Goal: Communication & Community: Answer question/provide support

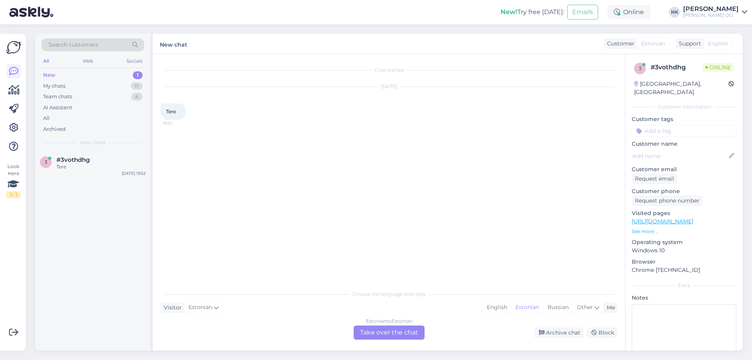
click at [364, 324] on div "Choose the language and reply Visitor Estonian Me English Estonian Russian Othe…" at bounding box center [389, 313] width 456 height 54
click at [370, 330] on div "Estonian to Estonian Take over the chat" at bounding box center [389, 332] width 71 height 14
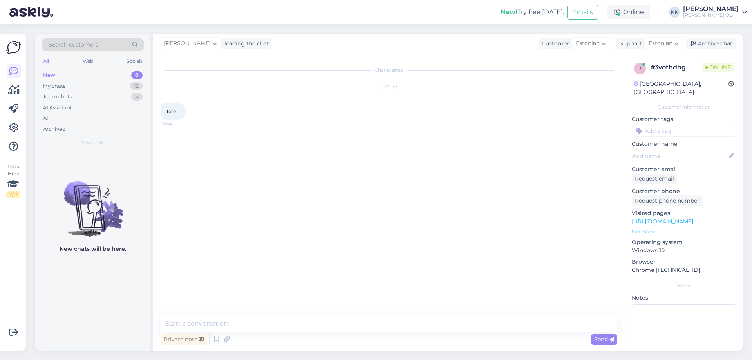
click at [337, 321] on textarea at bounding box center [389, 323] width 456 height 16
type textarea "Tere! Kuidas saan aidata?"
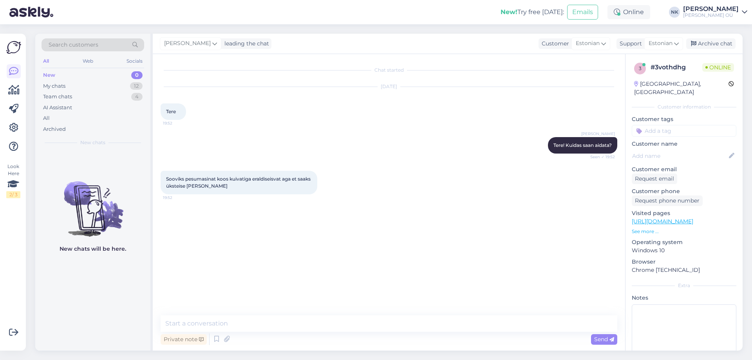
click at [679, 218] on link "[URL][DOMAIN_NAME]" at bounding box center [661, 221] width 61 height 7
click at [290, 320] on textarea at bounding box center [389, 323] width 456 height 16
click at [268, 324] on textarea at bounding box center [389, 323] width 456 height 16
click at [267, 324] on textarea at bounding box center [389, 323] width 456 height 16
type textarea "S"
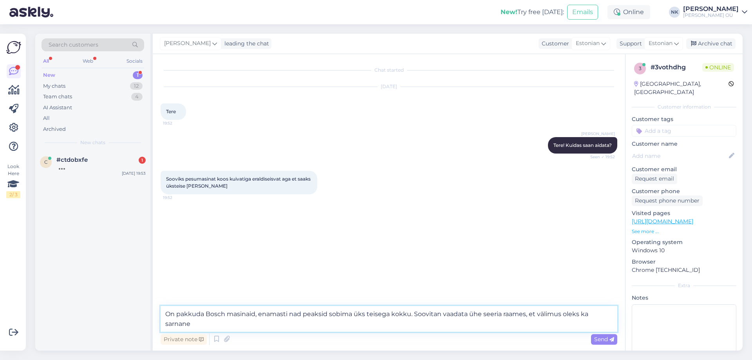
click at [267, 313] on textarea "On pakkuda Bosch masinaid, enamasti nad peaksid sobima üks teisega kokku. Soovi…" at bounding box center [389, 319] width 456 height 26
type textarea "On pakkuda Bosch masinaid, mõõtude poolest nad peaksid sobima üks teisega kokku…"
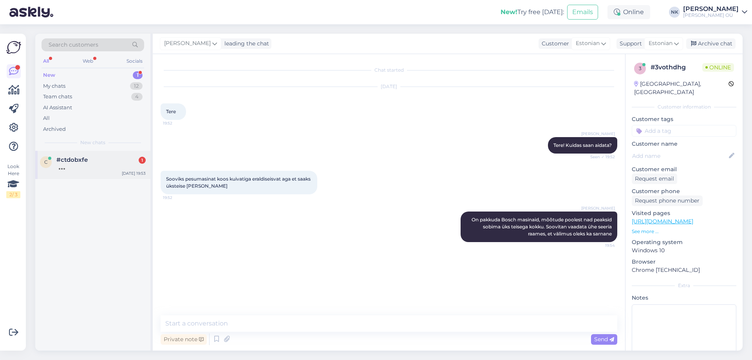
click at [113, 158] on div "#ctdobxfe 1" at bounding box center [100, 159] width 89 height 7
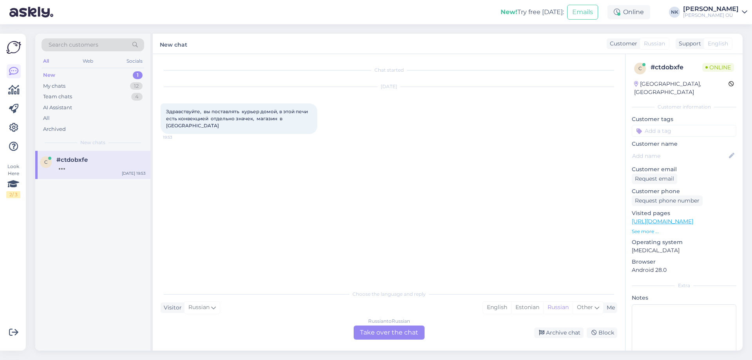
click at [389, 325] on div "Choose the language and reply Visitor Russian Me English Estonian Russian Other…" at bounding box center [389, 313] width 456 height 54
click at [386, 329] on div "Russian to Russian Take over the chat" at bounding box center [389, 332] width 71 height 14
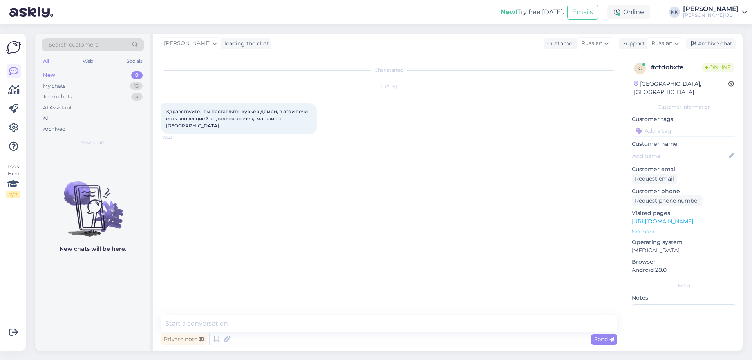
click at [693, 218] on link "[URL][DOMAIN_NAME]" at bounding box center [661, 221] width 61 height 7
click at [253, 330] on textarea at bounding box center [389, 323] width 456 height 16
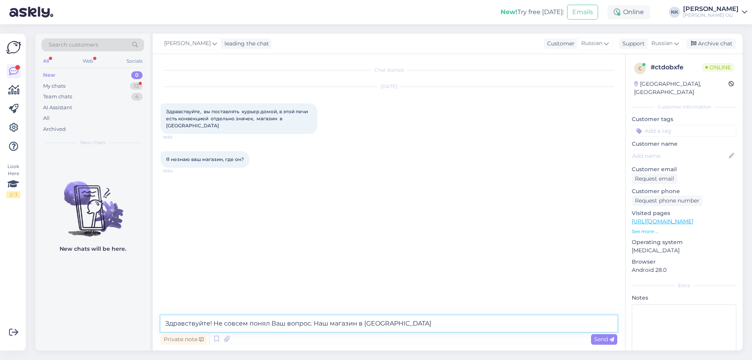
type textarea "Здравствуйте! Не совсем понял Ваш вопрос. Наш магазин в [GEOGRAPHIC_DATA]"
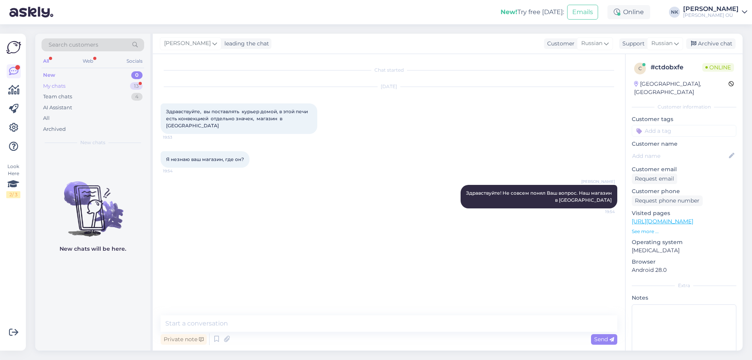
click at [103, 84] on div "My chats 13" at bounding box center [92, 86] width 103 height 11
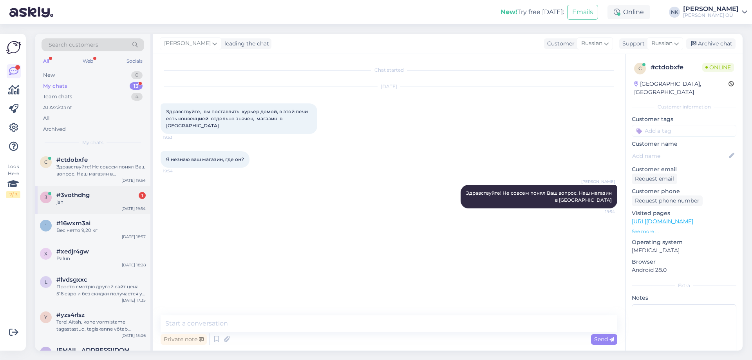
click at [106, 195] on div "#3vothdhg 1" at bounding box center [100, 194] width 89 height 7
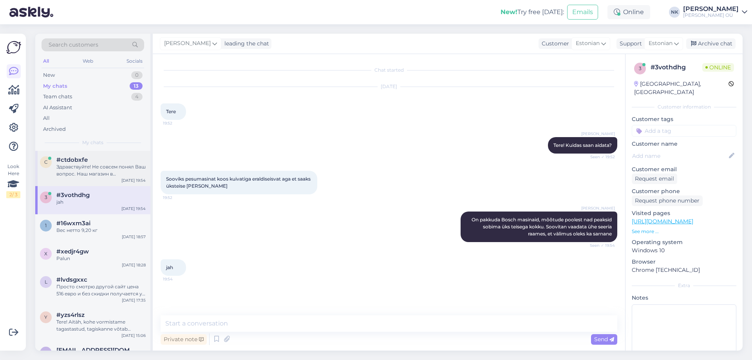
click at [107, 155] on div "c #ctdobxfe Здравствуйте! Не совсем понял Ваш вопрос. Наш магазин в [GEOGRAPHIC…" at bounding box center [92, 168] width 115 height 35
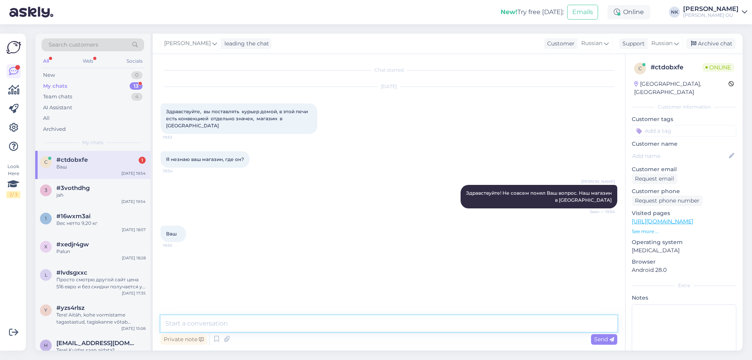
click at [228, 317] on textarea at bounding box center [389, 323] width 456 height 16
click at [132, 170] on div "Ваш" at bounding box center [100, 166] width 89 height 7
click at [244, 331] on textarea at bounding box center [389, 323] width 456 height 16
click at [247, 325] on textarea at bounding box center [389, 323] width 456 height 16
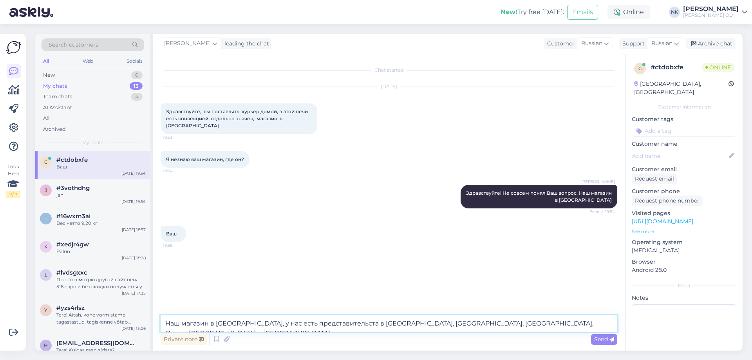
type textarea "Наш магазин в [GEOGRAPHIC_DATA], у нас есть представительста в [GEOGRAPHIC_DATA…"
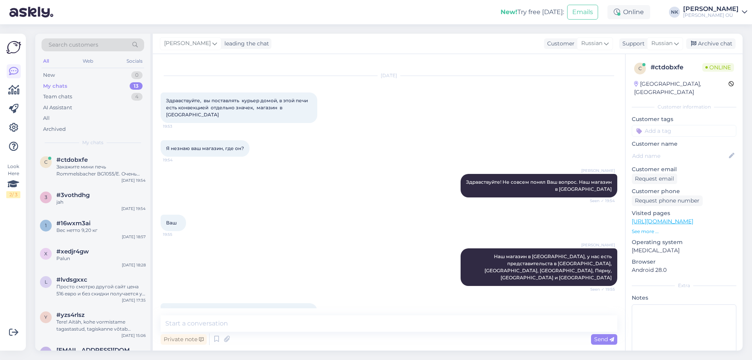
scroll to position [17, 0]
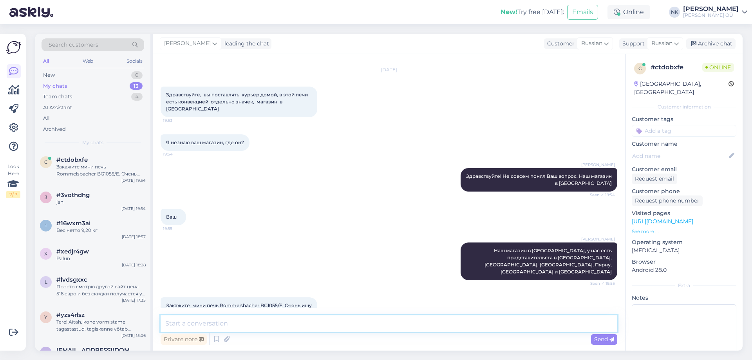
click at [284, 318] on textarea at bounding box center [389, 323] width 456 height 16
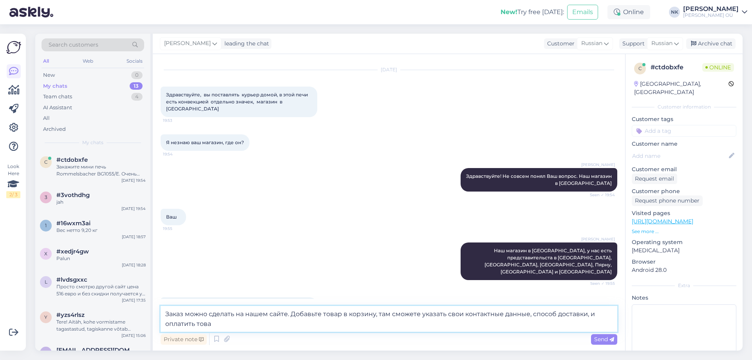
type textarea "Заказ можно сделать на нашем сайте. Добавьте товар в корзину, там сможете указа…"
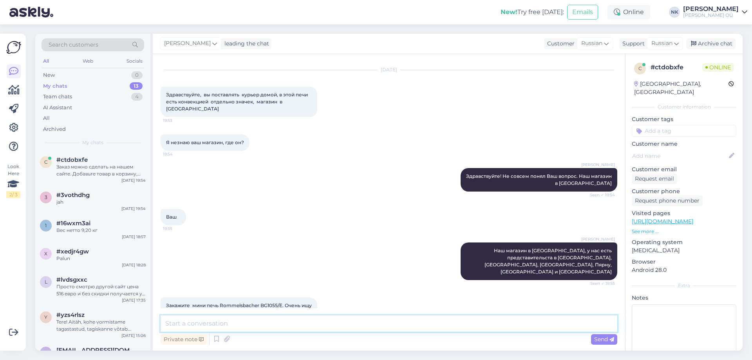
scroll to position [65, 0]
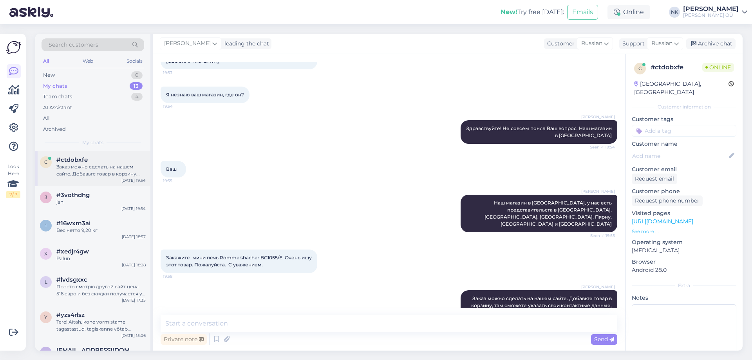
click at [123, 161] on div "#ctdobxfe" at bounding box center [100, 159] width 89 height 7
click at [110, 218] on div "1 #16wxm3ai Вес нетто 9,20 кг [DATE] 18:57" at bounding box center [92, 228] width 115 height 28
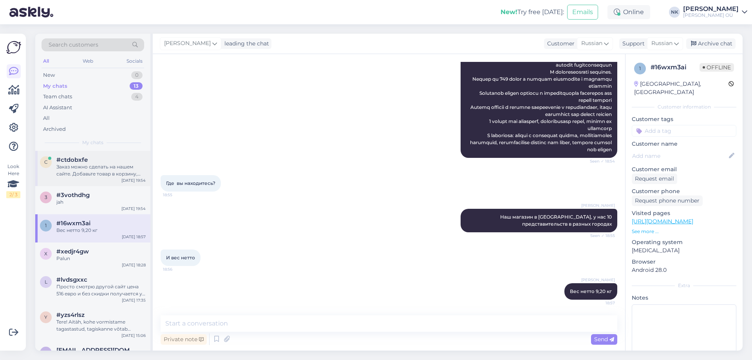
click at [72, 163] on div "Заказ можно сделать на нашем сайте. Добавьте товар в корзину, там сможете указа…" at bounding box center [100, 170] width 89 height 14
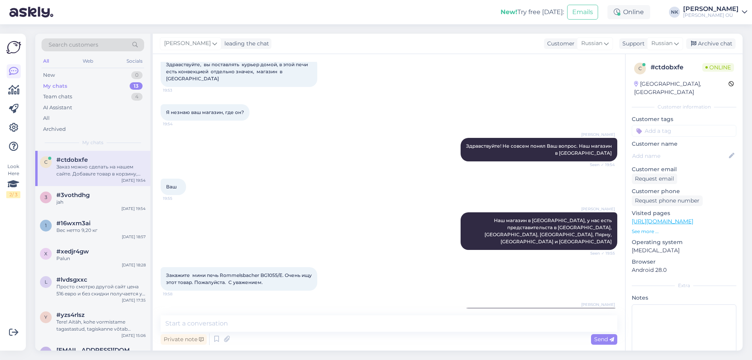
scroll to position [65, 0]
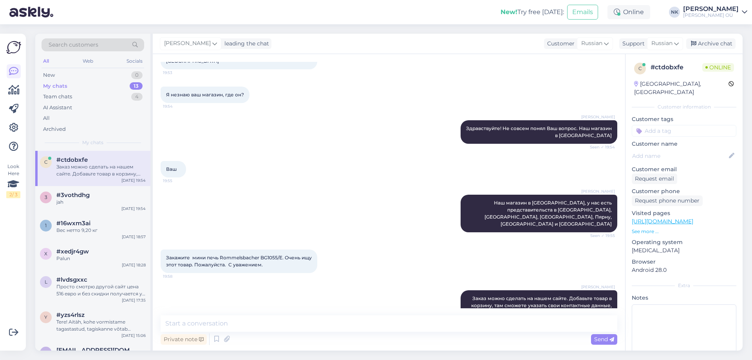
click at [659, 218] on link "[URL][DOMAIN_NAME]" at bounding box center [661, 221] width 61 height 7
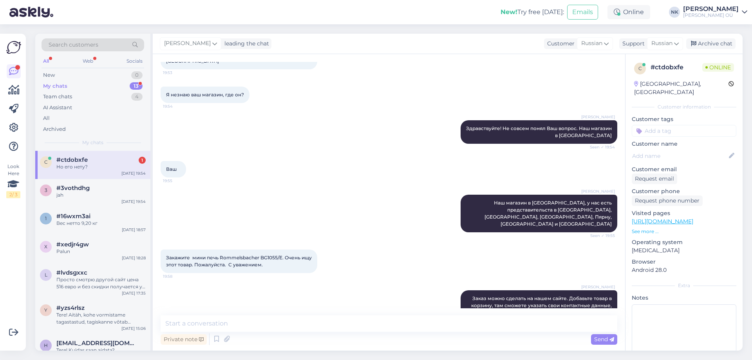
scroll to position [98, 0]
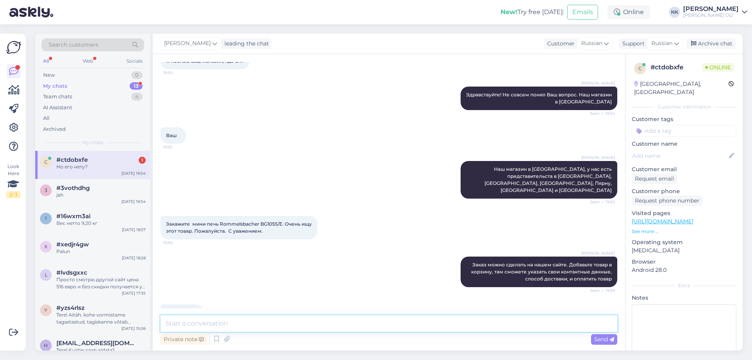
click at [386, 316] on textarea at bounding box center [389, 323] width 456 height 16
paste textarea "Rommelsbacher BGS1400"
type textarea "В таком случае мы не можем его предложить. Есть похожий по размеру Rommelsbache…"
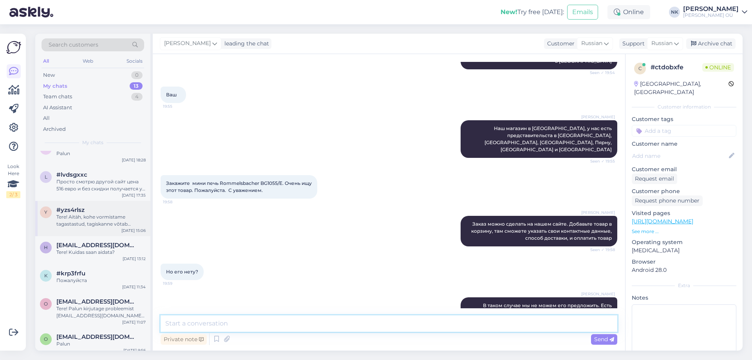
scroll to position [202, 0]
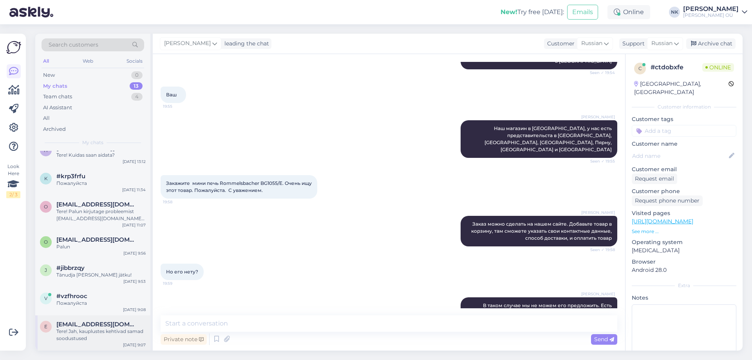
click at [102, 325] on span "[EMAIL_ADDRESS][DOMAIN_NAME]" at bounding box center [96, 324] width 81 height 7
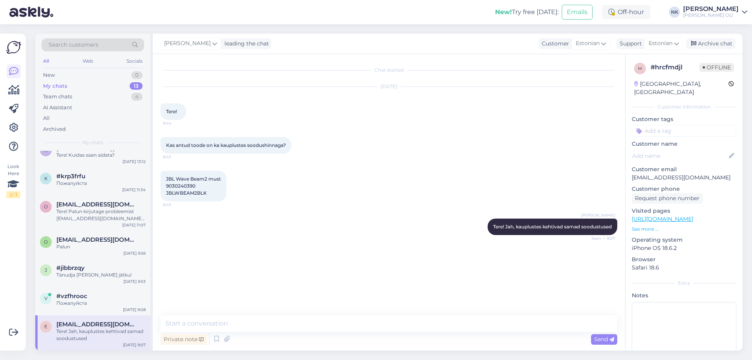
click at [720, 49] on div "[PERSON_NAME] leading the chat Customer Estonian Support Estonian Archive chat" at bounding box center [448, 44] width 590 height 20
click at [718, 43] on div "Archive chat" at bounding box center [710, 43] width 49 height 11
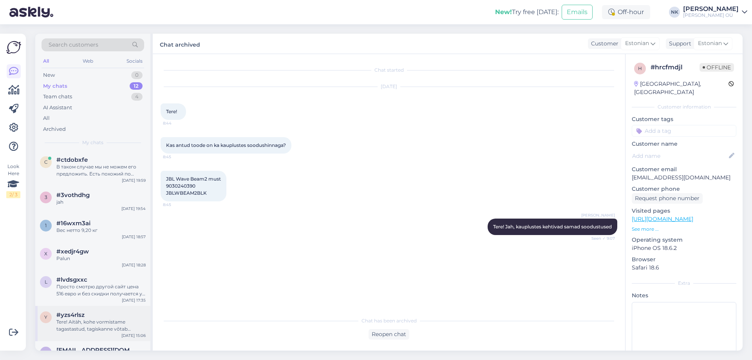
scroll to position [167, 0]
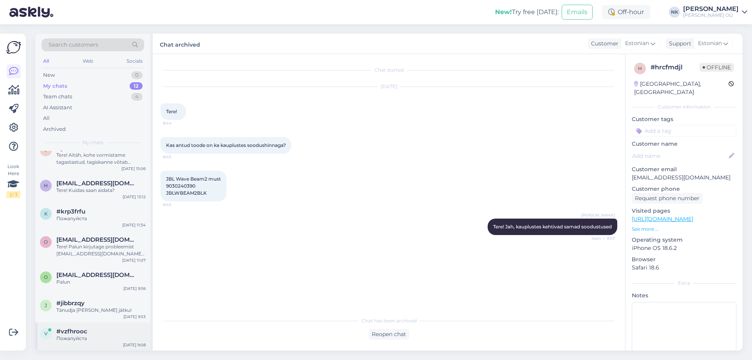
click at [96, 325] on div "v #vzfhrooc Пожалуйста [DATE] 9:08" at bounding box center [92, 336] width 115 height 28
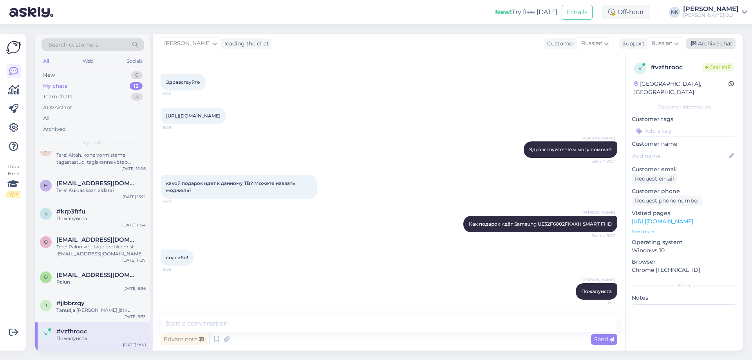
click at [702, 40] on div "Archive chat" at bounding box center [710, 43] width 49 height 11
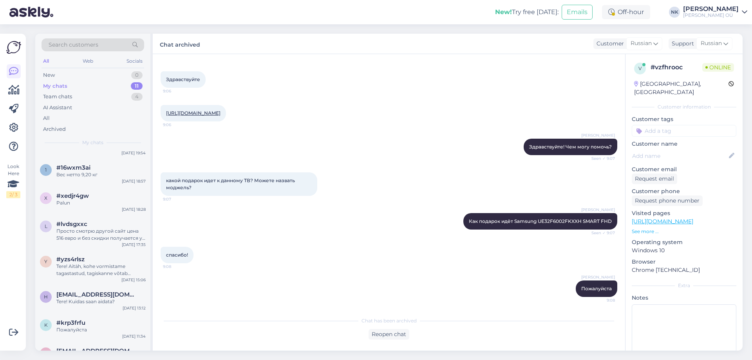
scroll to position [139, 0]
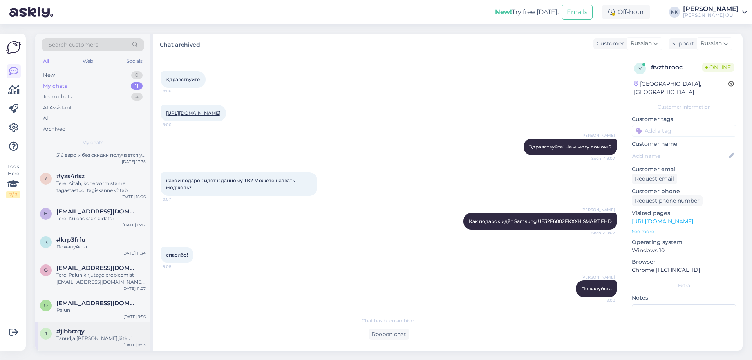
click at [110, 334] on div "#jibbrzqy" at bounding box center [100, 331] width 89 height 7
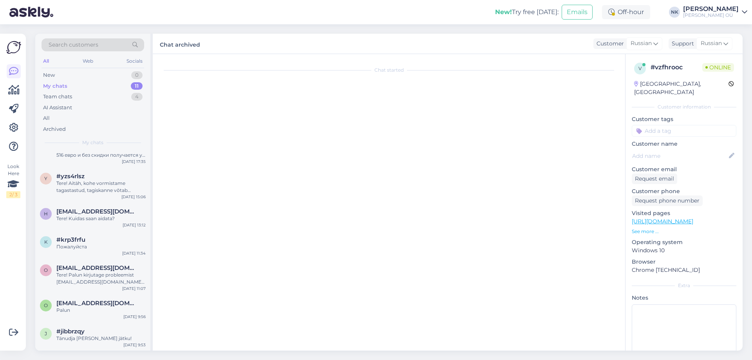
scroll to position [18, 0]
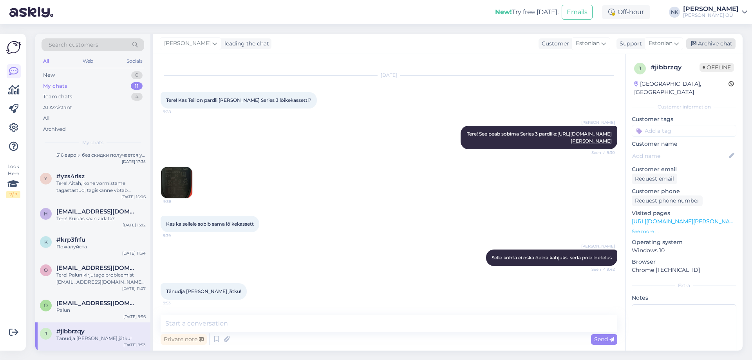
click at [708, 44] on div "Archive chat" at bounding box center [710, 43] width 49 height 11
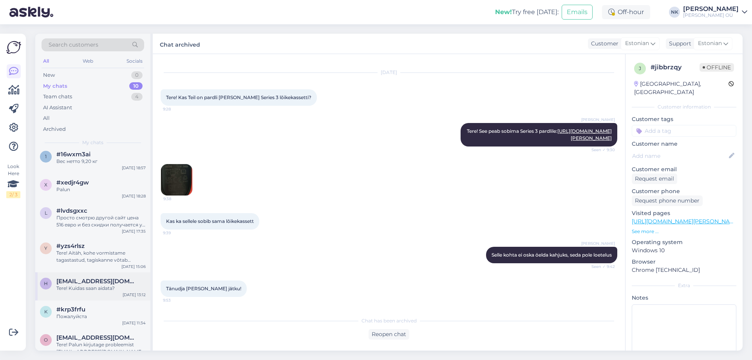
scroll to position [110, 0]
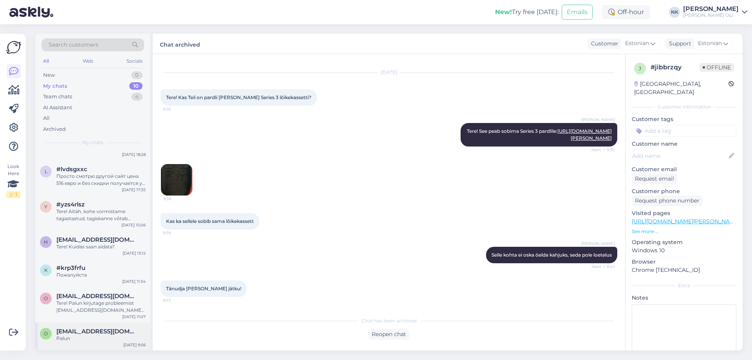
click at [98, 333] on span "[EMAIL_ADDRESS][DOMAIN_NAME]" at bounding box center [96, 331] width 81 height 7
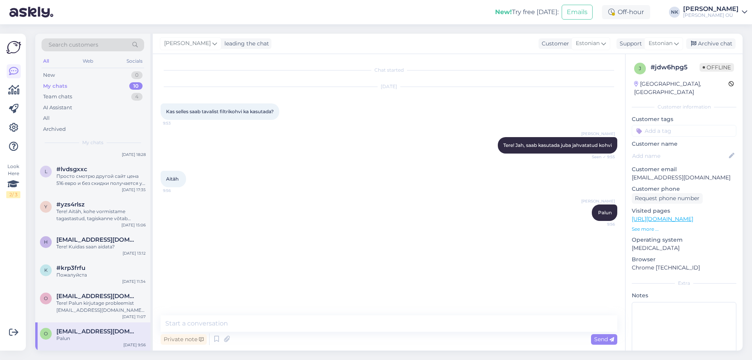
click at [713, 49] on div "[PERSON_NAME] leading the chat Customer Estonian Support Estonian Archive chat" at bounding box center [448, 44] width 590 height 20
click at [714, 45] on div "Archive chat" at bounding box center [710, 43] width 49 height 11
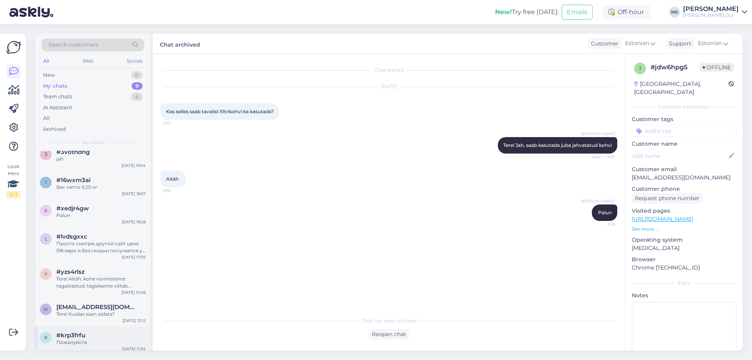
scroll to position [82, 0]
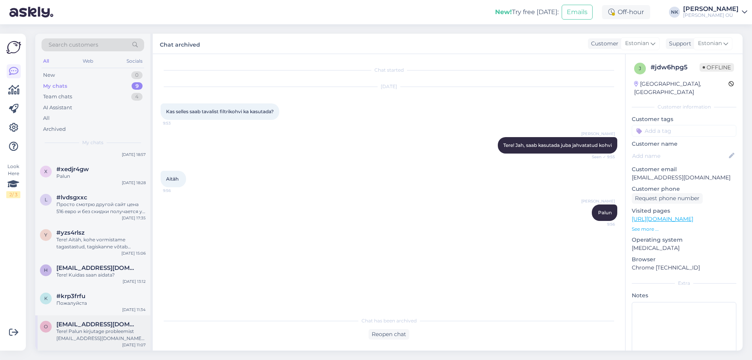
click at [99, 329] on div "Tere! Palun kirjutage probleemist [EMAIL_ADDRESS][DOMAIN_NAME] meilile" at bounding box center [100, 335] width 89 height 14
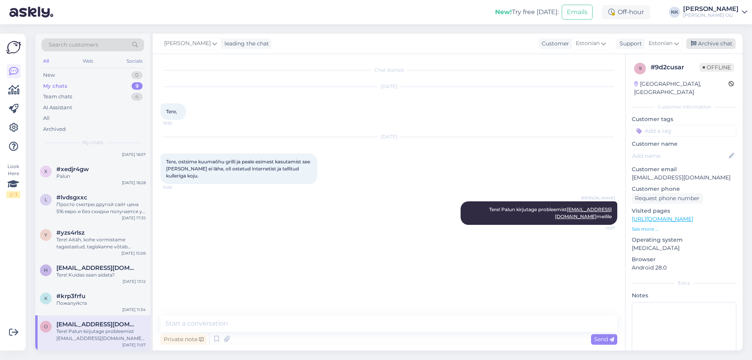
click at [703, 49] on div "Archive chat" at bounding box center [710, 43] width 49 height 11
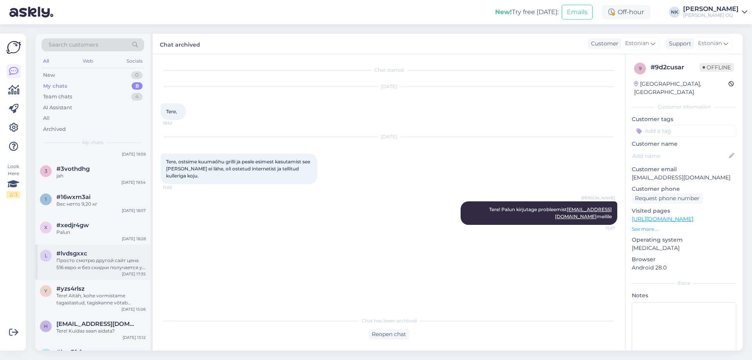
scroll to position [47, 0]
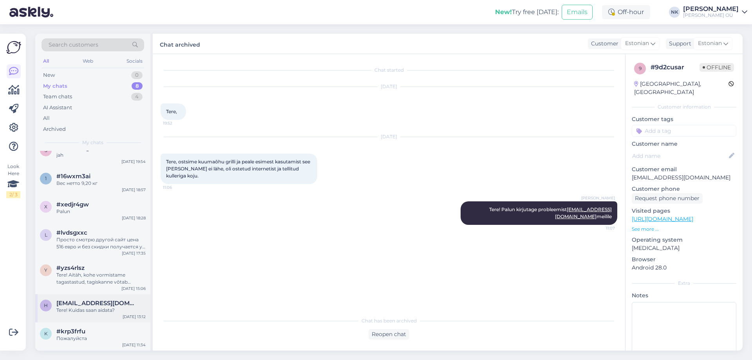
click at [112, 321] on div "h [EMAIL_ADDRESS][DOMAIN_NAME] Tere! Kuidas saan aidata? [DATE] 13:12" at bounding box center [92, 308] width 115 height 28
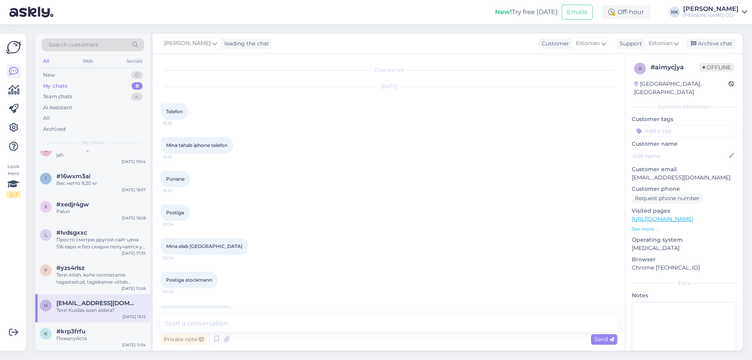
scroll to position [1584, 0]
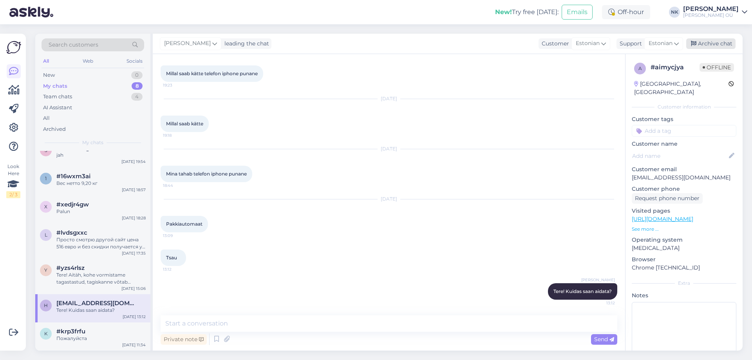
click at [702, 42] on div "Archive chat" at bounding box center [710, 43] width 49 height 11
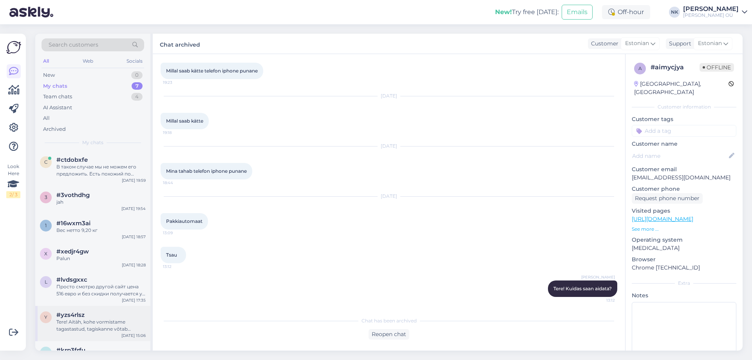
scroll to position [19, 0]
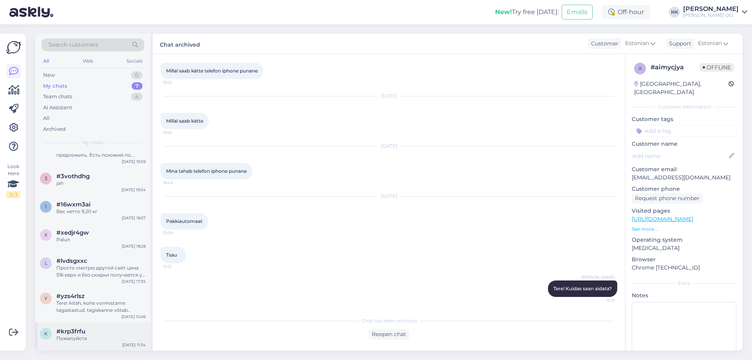
click at [88, 333] on div "#krp3frfu" at bounding box center [100, 331] width 89 height 7
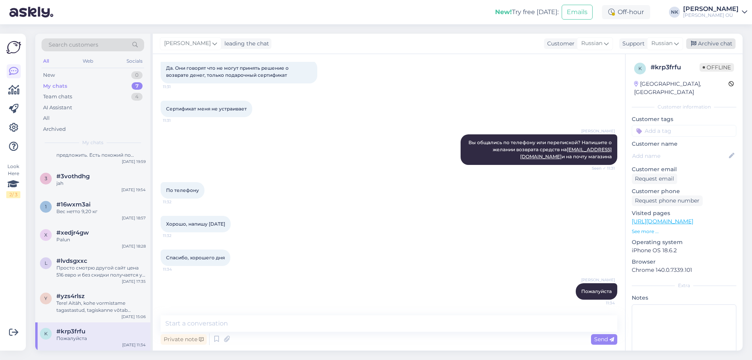
click at [728, 47] on div "Archive chat" at bounding box center [710, 43] width 49 height 11
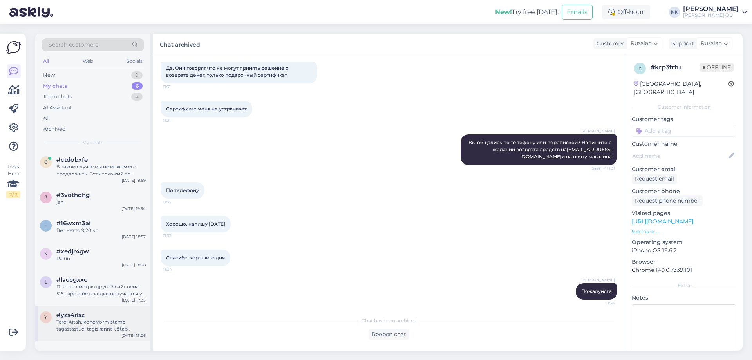
click at [90, 319] on div "Tere! Aitäh, kohe vormistame tagastastud, tagiskanne võtab reeglina 1-2 tööpäev…" at bounding box center [100, 325] width 89 height 14
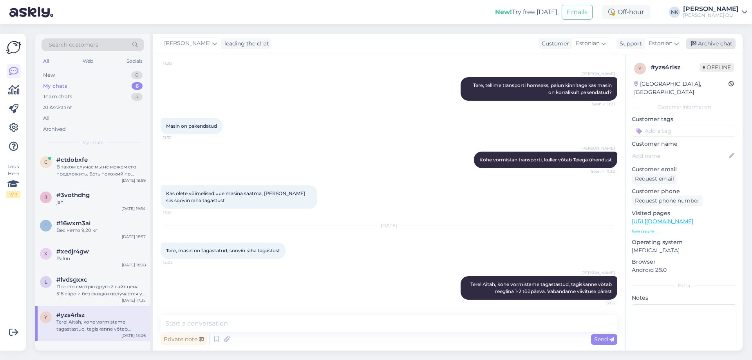
scroll to position [539, 0]
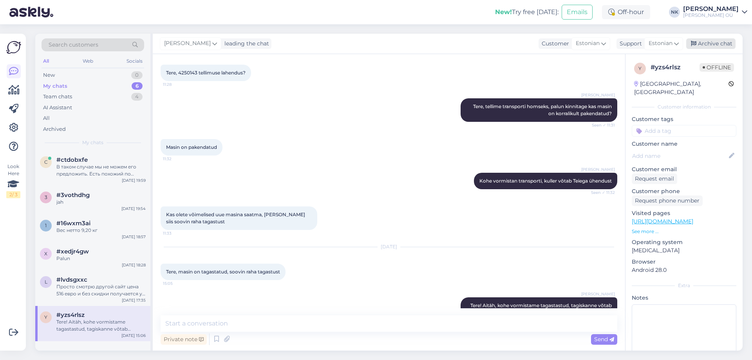
click at [725, 39] on div "Archive chat" at bounding box center [710, 43] width 49 height 11
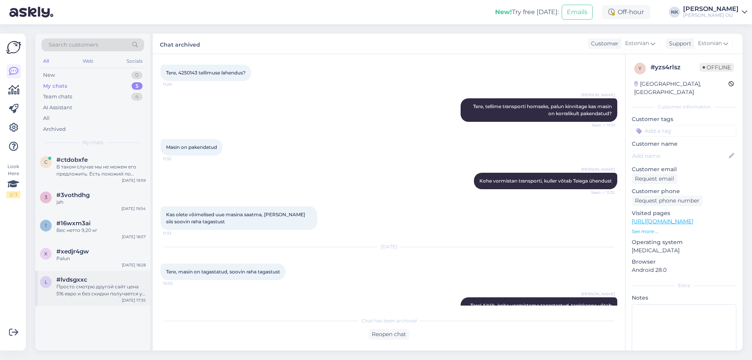
click at [123, 285] on div "Просто смотрю другой сайт цена 516 евро и без скидки получается у вас она нарис…" at bounding box center [100, 290] width 89 height 14
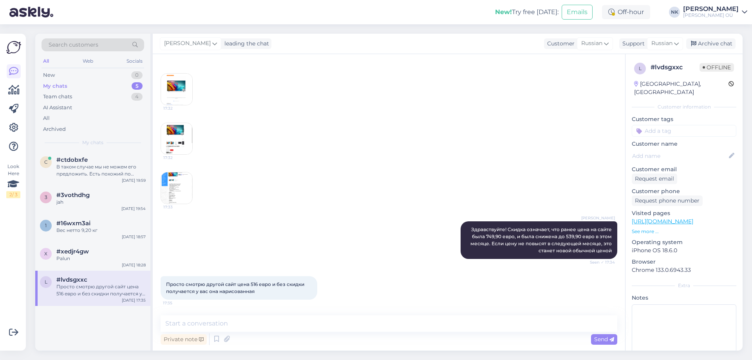
click at [723, 38] on div "[PERSON_NAME] leading the chat Customer Russian Support Russian Archive chat" at bounding box center [448, 44] width 590 height 20
click at [722, 39] on div "Archive chat" at bounding box center [710, 43] width 49 height 11
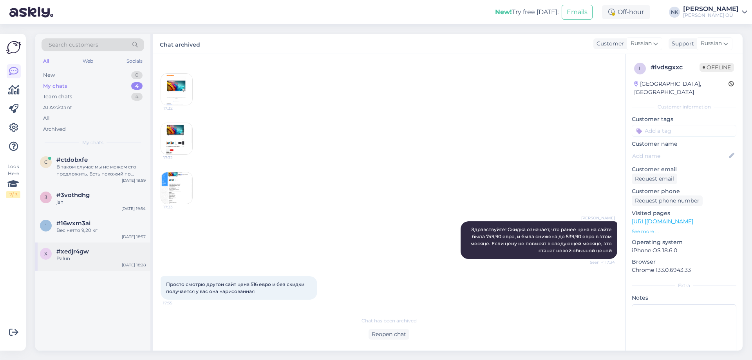
click at [128, 266] on div "[DATE] 18:28" at bounding box center [134, 265] width 24 height 6
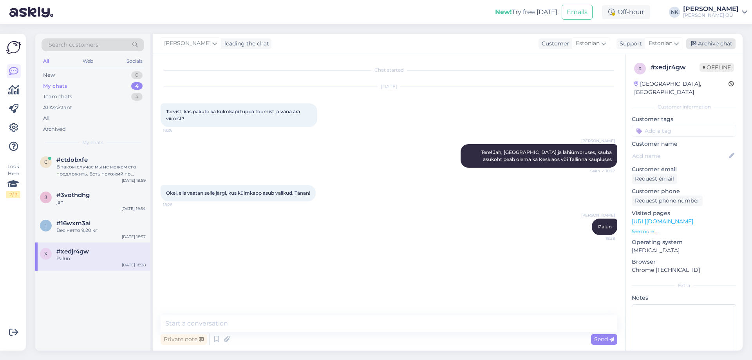
click at [723, 47] on div "Archive chat" at bounding box center [710, 43] width 49 height 11
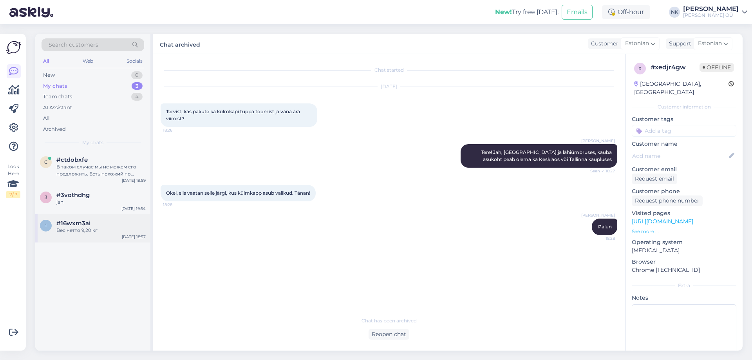
click at [71, 231] on div "Вес нетто 9,20 кг" at bounding box center [100, 230] width 89 height 7
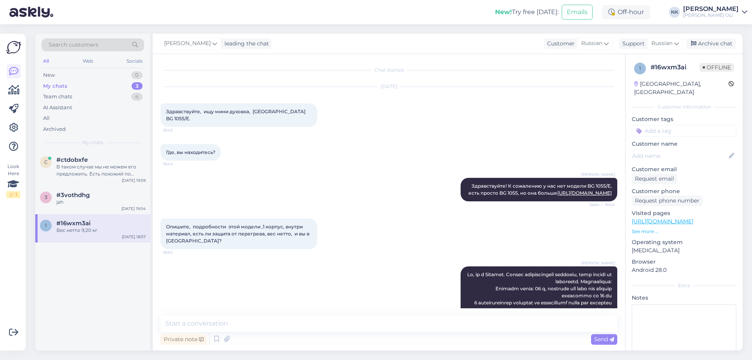
scroll to position [294, 0]
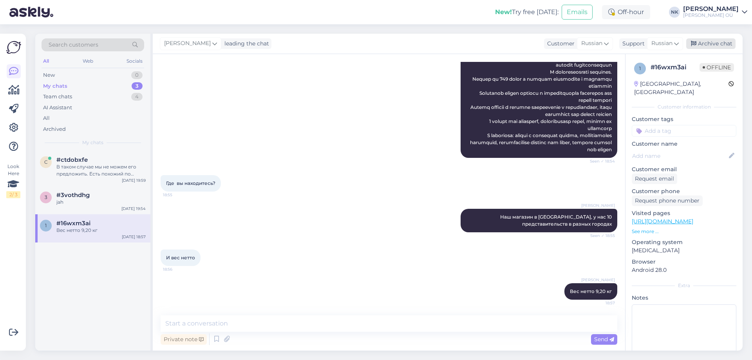
click at [721, 45] on div "Archive chat" at bounding box center [710, 43] width 49 height 11
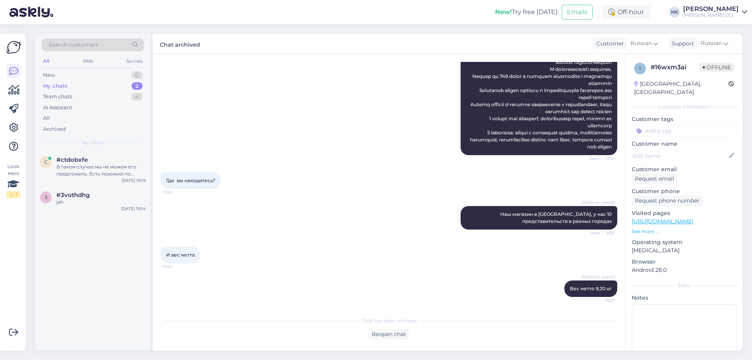
click at [113, 216] on div "c #ctdobxfe В таком случае мы не можем его предложить. Есть похожий по размеру …" at bounding box center [92, 251] width 115 height 200
click at [116, 213] on div "3 #3vothdhg jah [DATE] 19:54" at bounding box center [92, 200] width 115 height 28
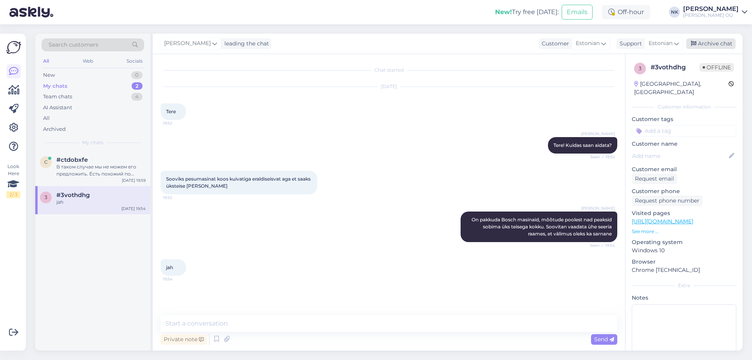
click at [732, 40] on div "Archive chat" at bounding box center [710, 43] width 49 height 11
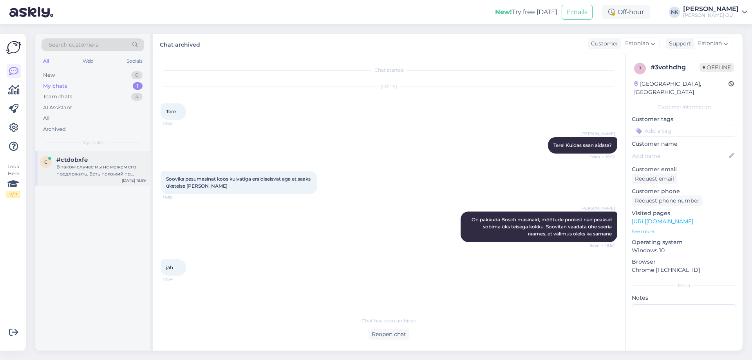
click at [112, 179] on div "c #ctdobxfe В таком случае мы не можем его предложить. Есть похожий по размеру …" at bounding box center [92, 168] width 115 height 35
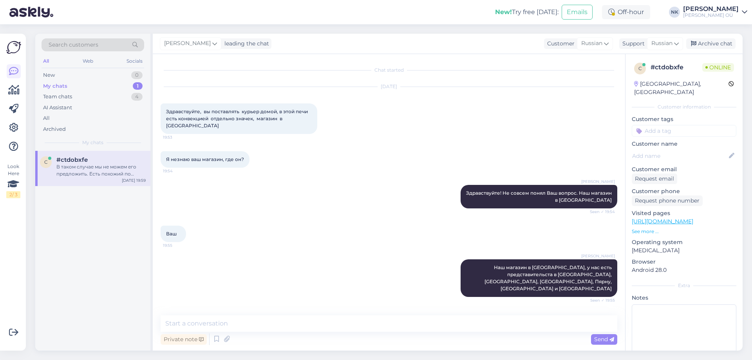
scroll to position [139, 0]
